Goal: Use online tool/utility: Use online tool/utility

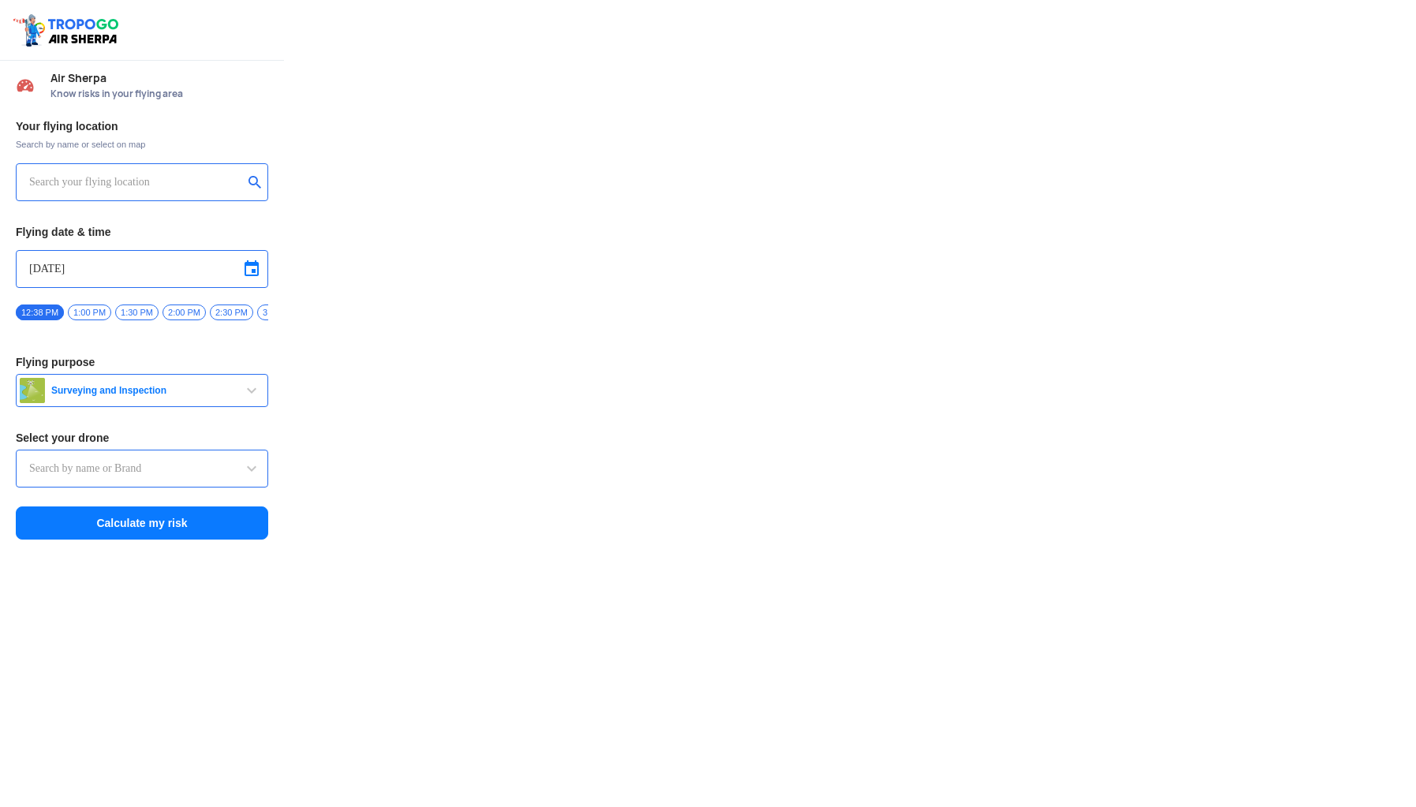
type input "Asteria A200"
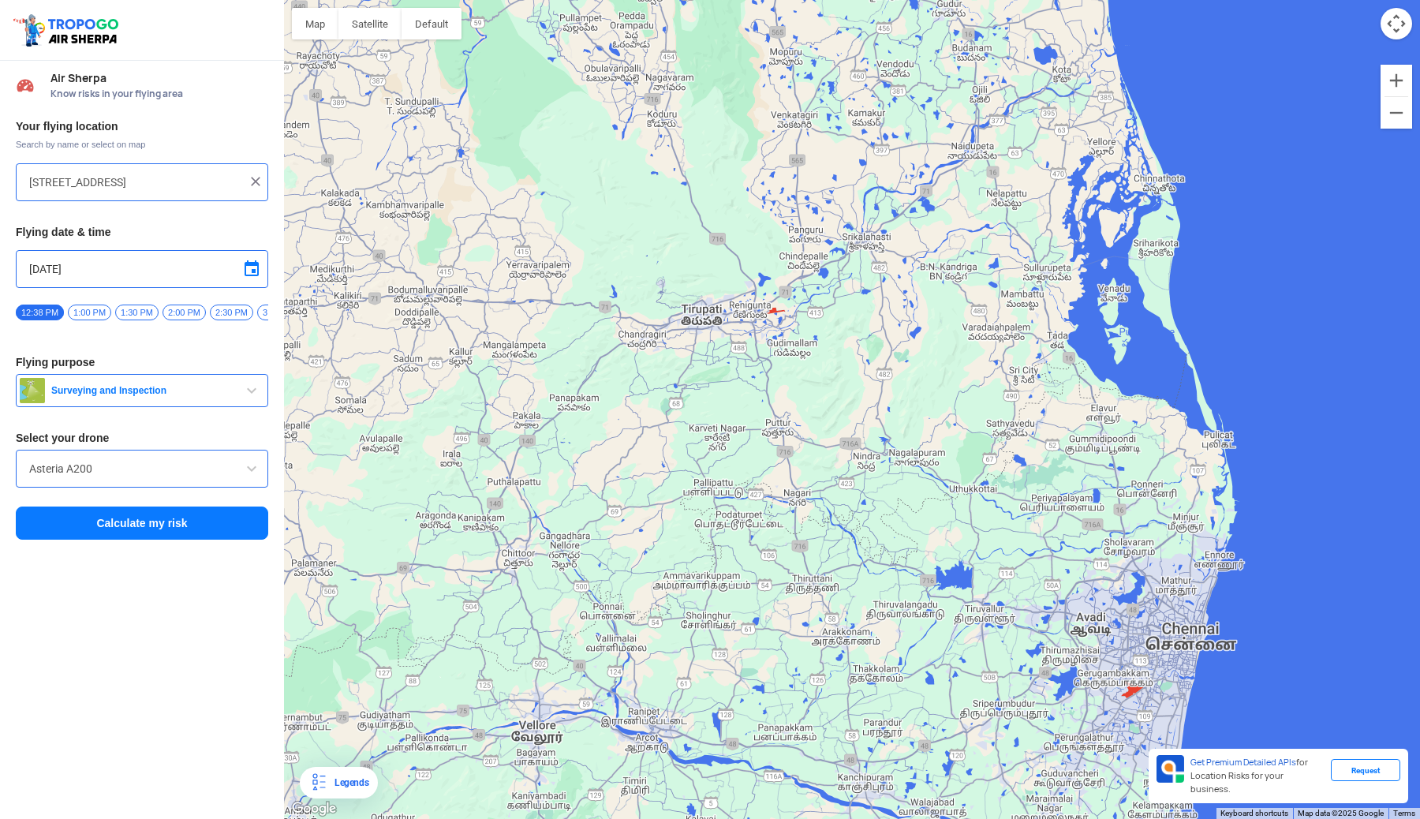
drag, startPoint x: 1028, startPoint y: 613, endPoint x: 757, endPoint y: 412, distance: 337.7
click at [760, 415] on div at bounding box center [852, 409] width 1136 height 819
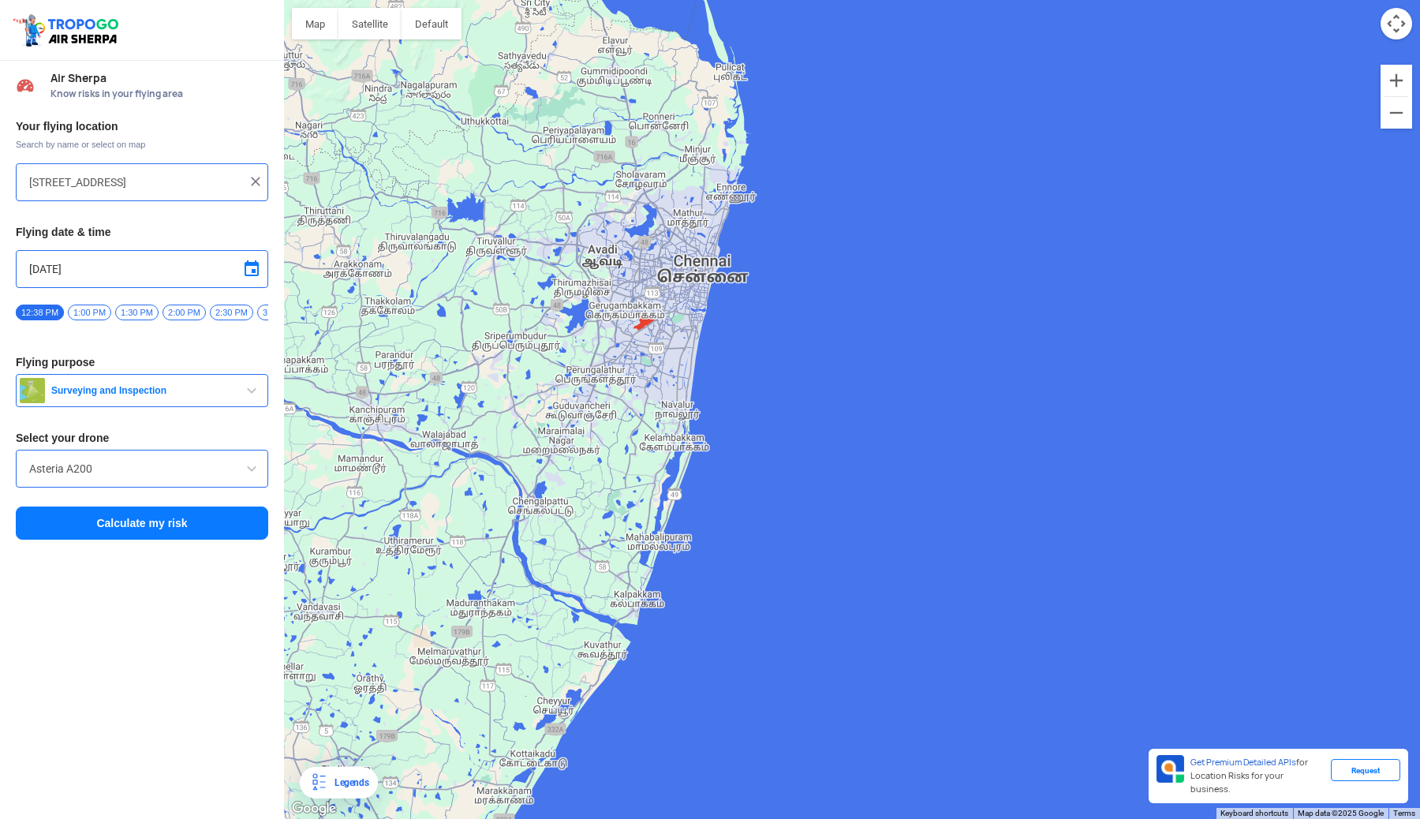
drag, startPoint x: 577, startPoint y: 385, endPoint x: 661, endPoint y: 470, distance: 119.9
click at [661, 470] on div at bounding box center [852, 409] width 1136 height 819
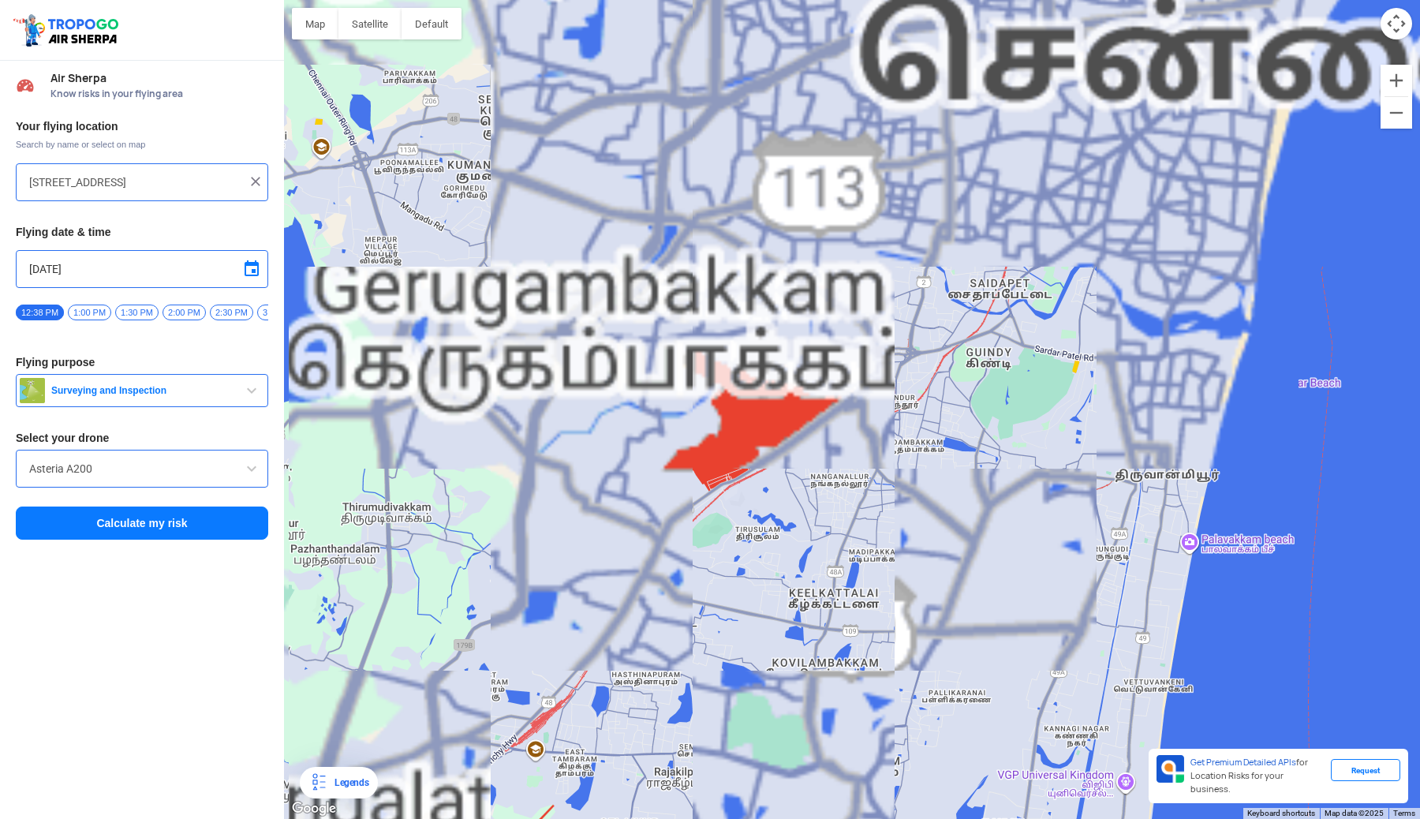
drag, startPoint x: 773, startPoint y: 441, endPoint x: 729, endPoint y: 565, distance: 131.5
click at [729, 565] on div at bounding box center [852, 409] width 1136 height 819
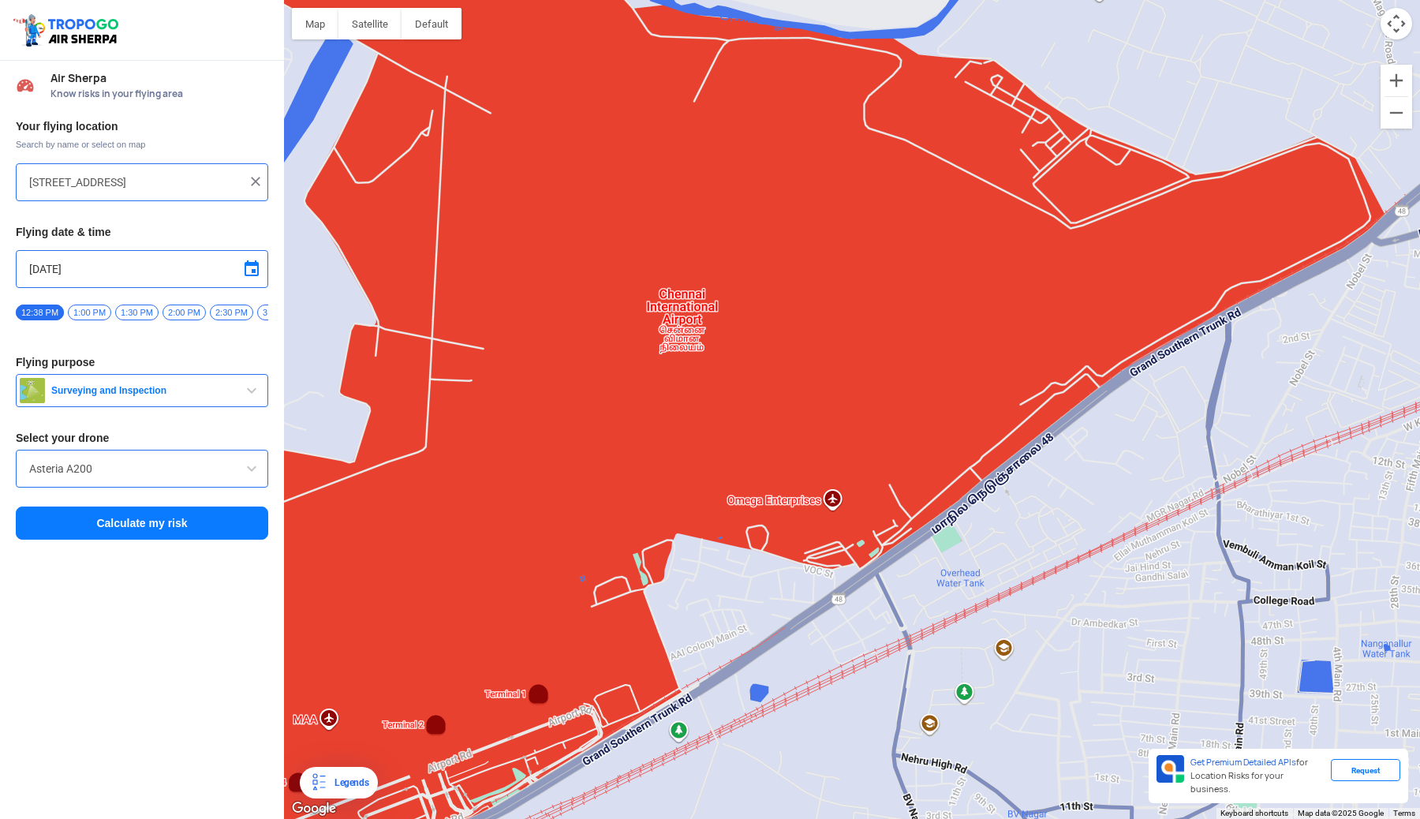
click at [812, 405] on div at bounding box center [852, 409] width 1136 height 819
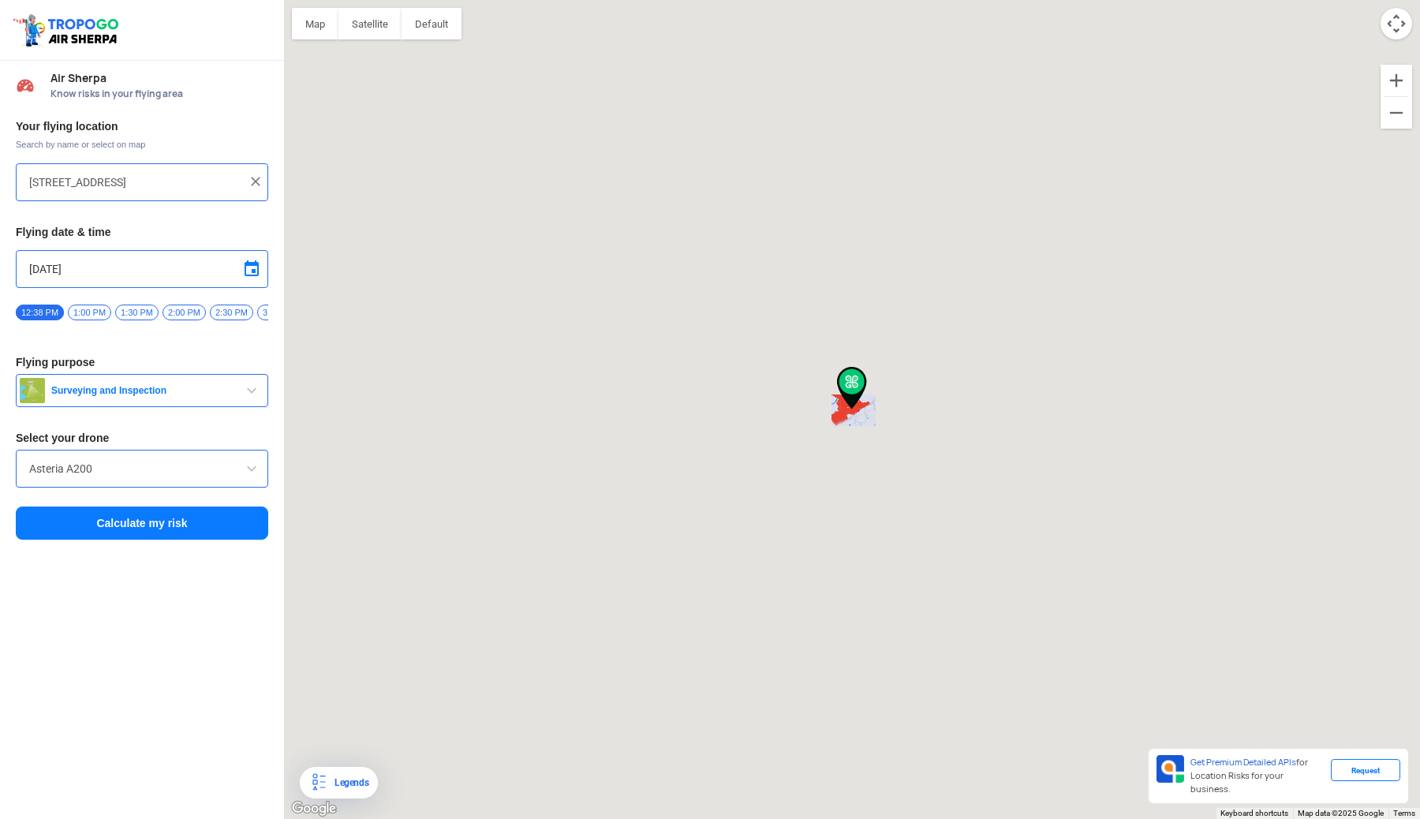
click at [812, 405] on div at bounding box center [852, 409] width 1136 height 819
type input "[GEOGRAPHIC_DATA], [GEOGRAPHIC_DATA], [GEOGRAPHIC_DATA]"
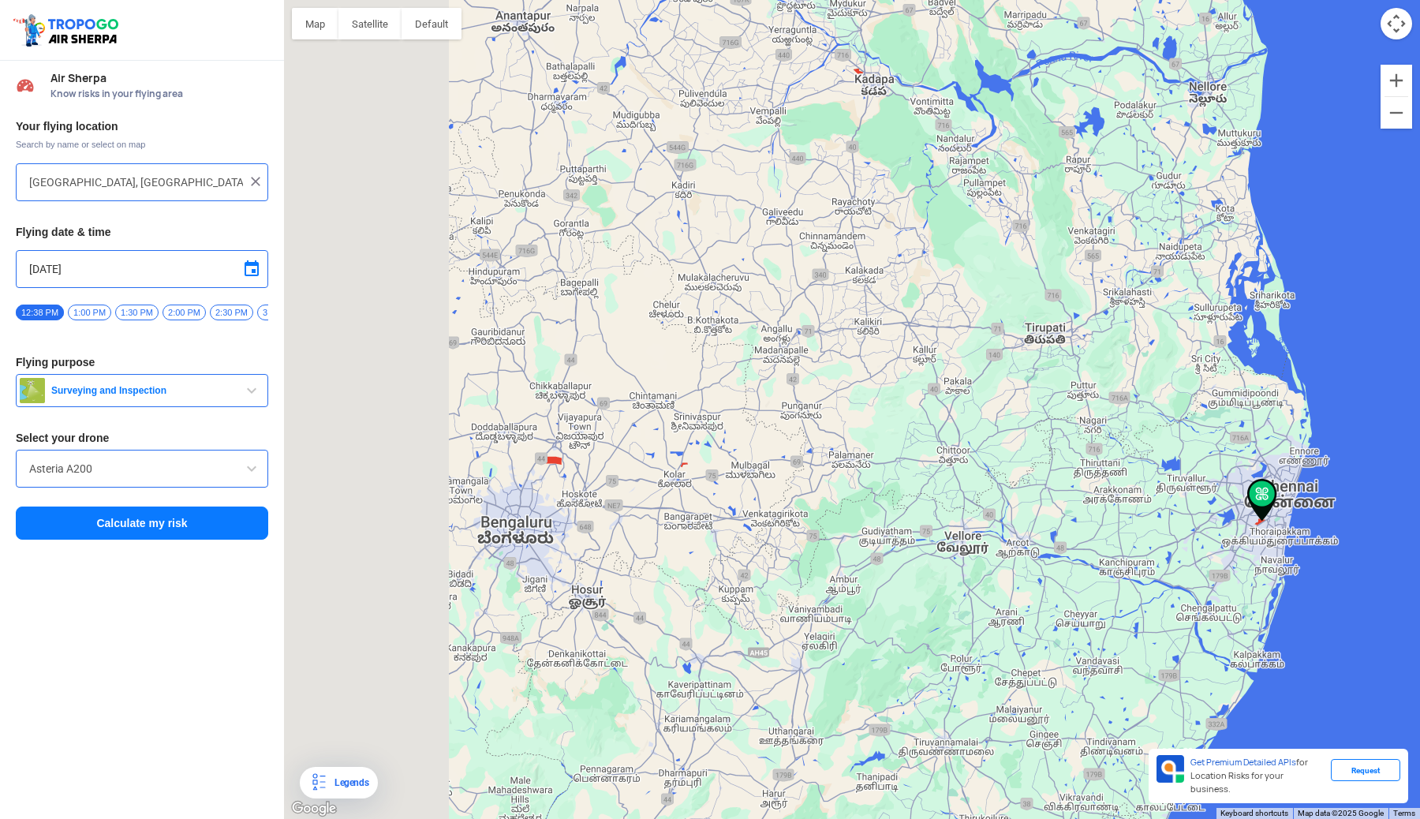
drag, startPoint x: 563, startPoint y: 450, endPoint x: 984, endPoint y: 446, distance: 421.2
click at [984, 446] on div at bounding box center [852, 409] width 1136 height 819
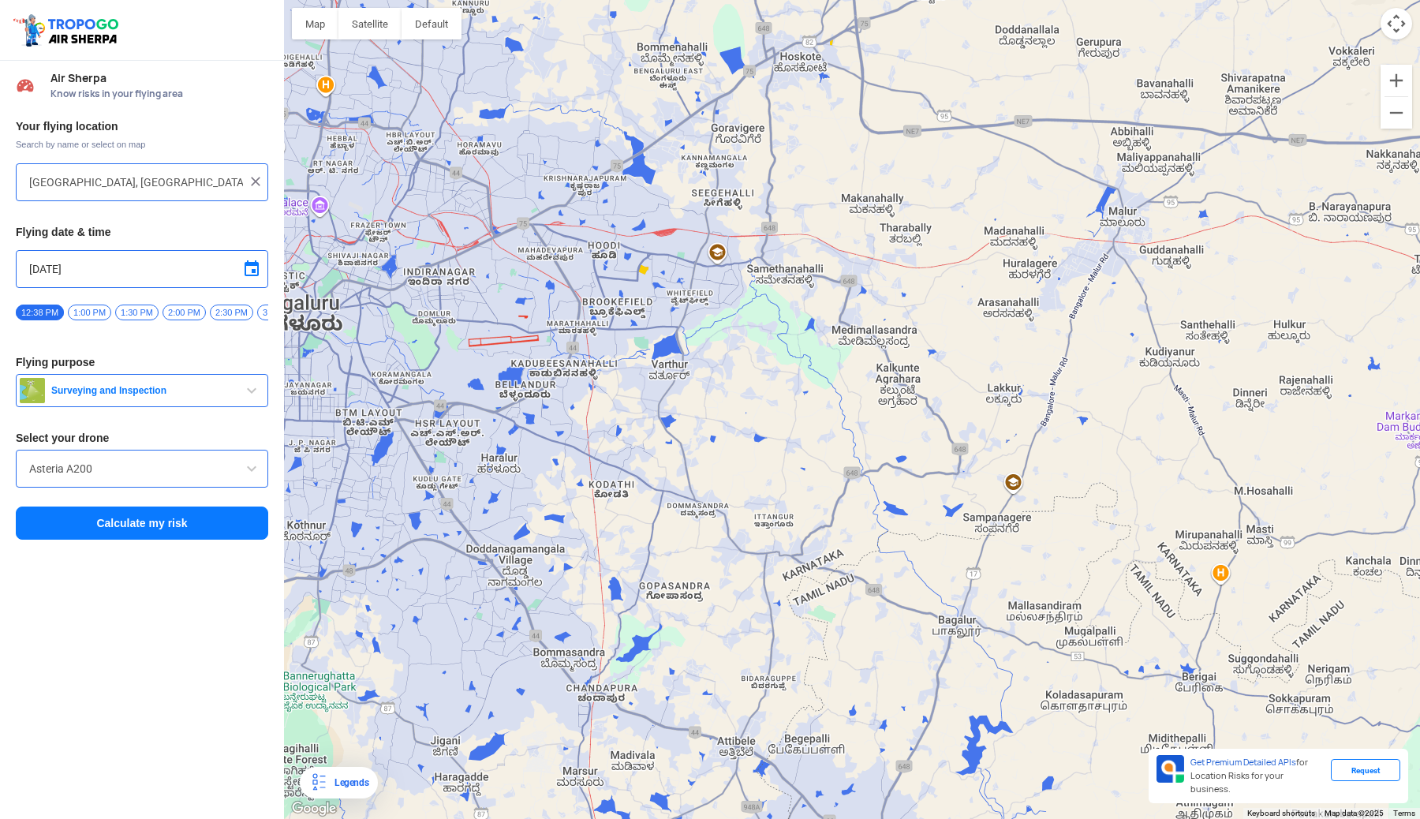
drag, startPoint x: 621, startPoint y: 521, endPoint x: 515, endPoint y: 385, distance: 172.0
click at [515, 385] on div at bounding box center [852, 409] width 1136 height 819
